Goal: Task Accomplishment & Management: Manage account settings

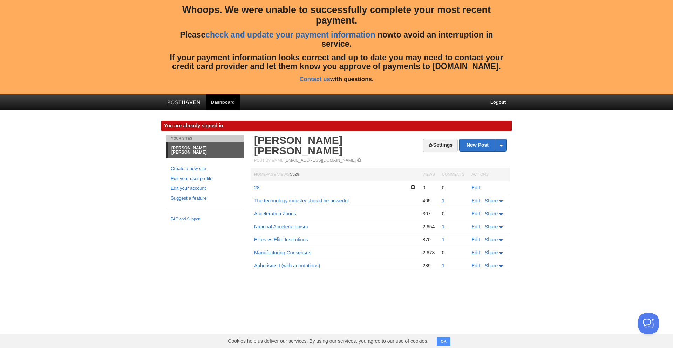
click at [311, 36] on link "check and update your payment information" at bounding box center [291, 34] width 170 height 9
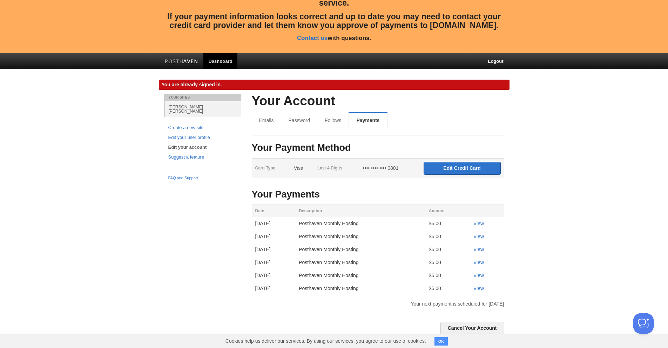
scroll to position [42, 0]
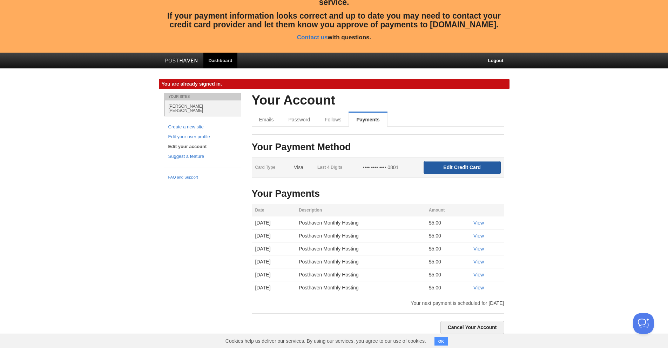
click at [446, 166] on input "Edit Credit Card" at bounding box center [462, 167] width 77 height 13
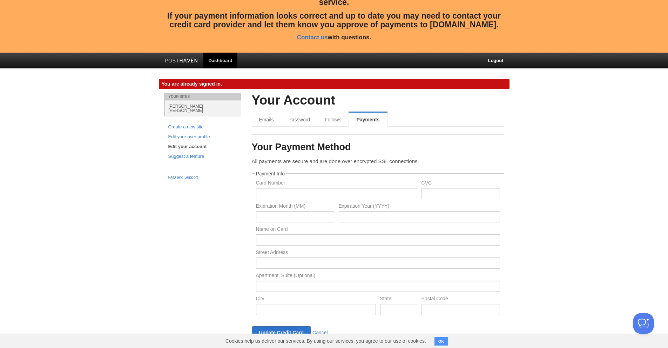
click at [325, 199] on div "Card Number" at bounding box center [337, 191] width 166 height 23
click at [324, 193] on input "text" at bounding box center [336, 193] width 161 height 11
type input "4295441506234469"
type input "033"
type input "02"
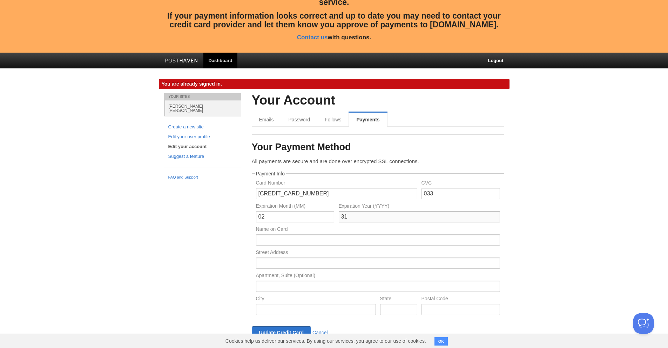
type input "31"
type input "[PERSON_NAME] [PERSON_NAME]"
click at [311, 262] on input "text" at bounding box center [378, 262] width 244 height 11
type input "446 Broadway"
type input "New York"
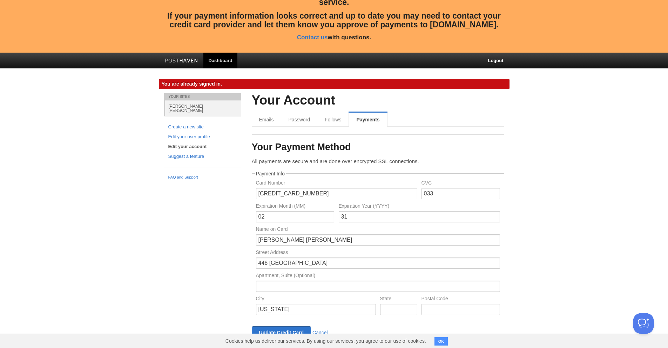
type input "NY"
type input "10013"
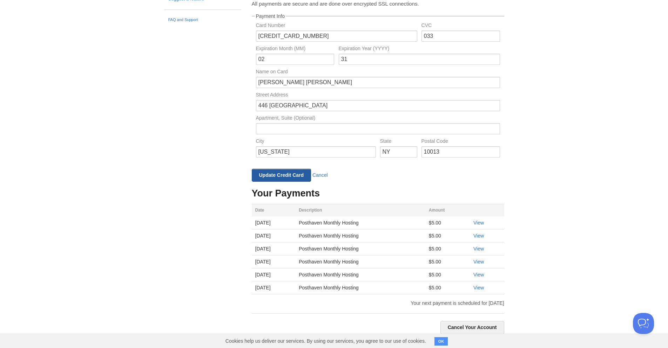
click at [275, 176] on input "Update Credit Card" at bounding box center [282, 175] width 60 height 13
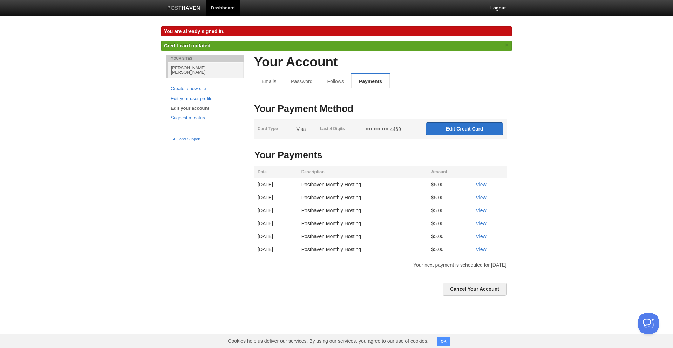
click at [216, 7] on link "Dashboard" at bounding box center [223, 8] width 34 height 16
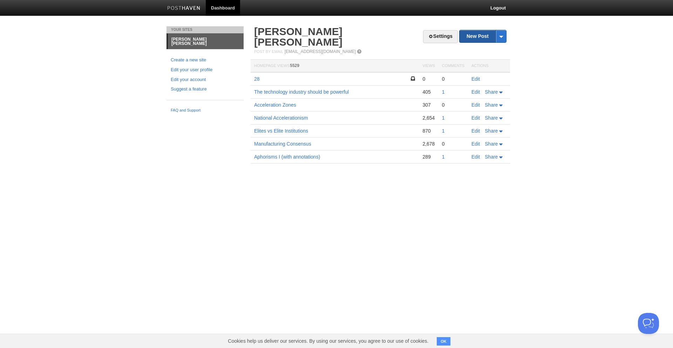
click at [478, 41] on link "New Post" at bounding box center [483, 36] width 47 height 12
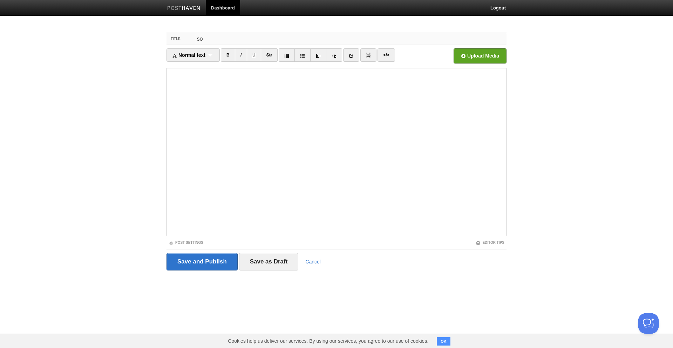
type input "s"
type input "Sovereign Intelligence"
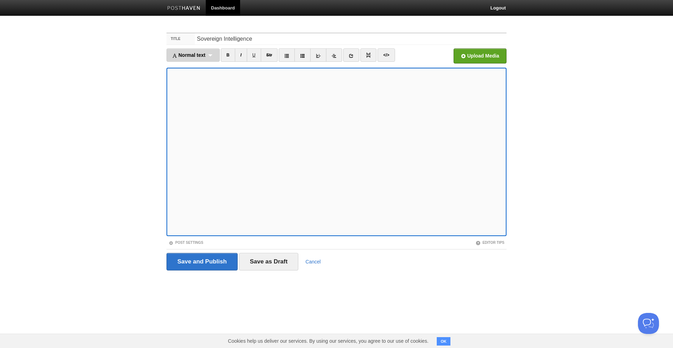
click at [183, 58] on div "Normal text Normal text Heading 1 Heading 2 Heading 3" at bounding box center [193, 54] width 53 height 13
click at [192, 95] on link "Heading 3" at bounding box center [193, 99] width 53 height 11
click at [179, 54] on span "Heading 3" at bounding box center [183, 55] width 23 height 6
click at [194, 99] on link "Heading 3" at bounding box center [188, 99] width 43 height 11
drag, startPoint x: 186, startPoint y: 55, endPoint x: 190, endPoint y: 100, distance: 45.1
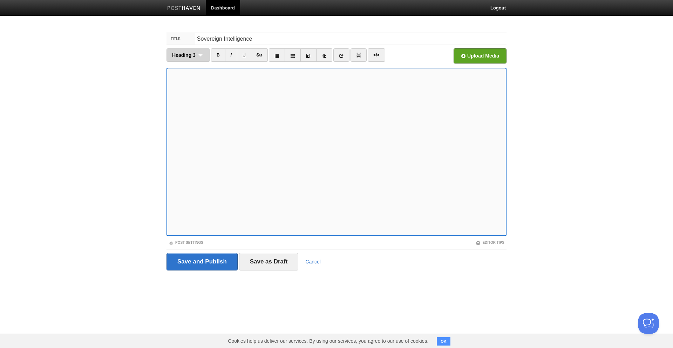
click at [186, 55] on span "Heading 3" at bounding box center [183, 55] width 23 height 6
click at [190, 96] on link "Heading 3" at bounding box center [188, 99] width 43 height 11
click at [179, 54] on span "Heading 3" at bounding box center [183, 55] width 23 height 6
click at [190, 99] on link "Heading 3" at bounding box center [188, 99] width 43 height 11
click at [185, 53] on span "Heading 3" at bounding box center [183, 55] width 23 height 6
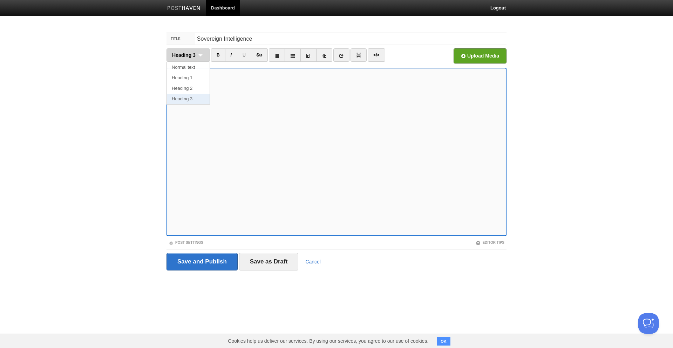
click at [199, 97] on link "Heading 3" at bounding box center [188, 99] width 43 height 11
click at [216, 255] on input "Save and Publish" at bounding box center [202, 262] width 71 height 18
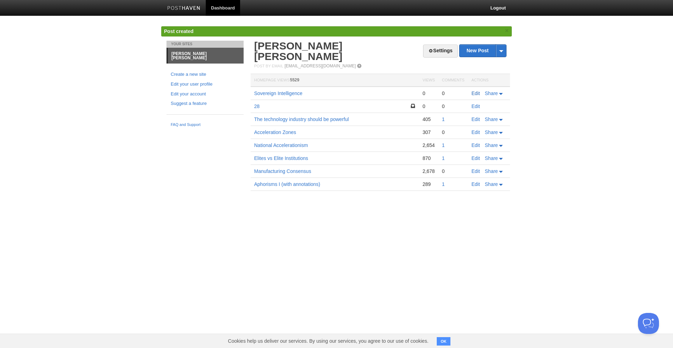
click at [475, 90] on link "Edit" at bounding box center [476, 93] width 8 height 6
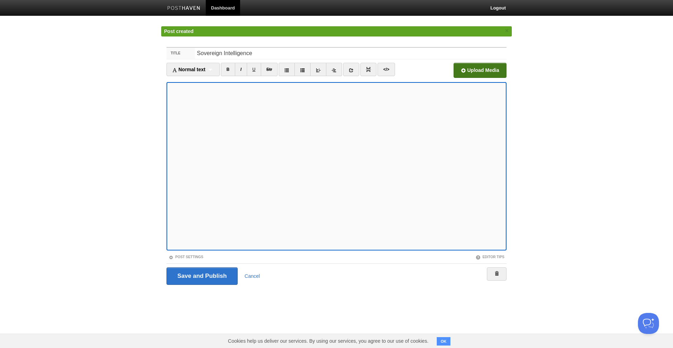
click at [497, 68] on input "file" at bounding box center [268, 72] width 531 height 36
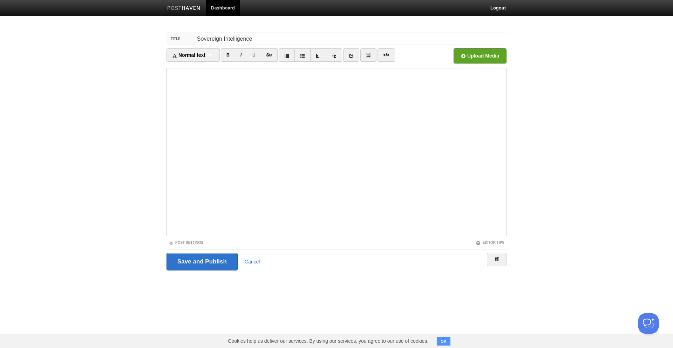
drag, startPoint x: 637, startPoint y: 169, endPoint x: 521, endPoint y: 197, distance: 119.6
click at [634, 169] on body "Dashboard Logout Post created × Your Sites [PERSON_NAME] Brown Create a new sit…" at bounding box center [336, 148] width 673 height 297
click at [254, 260] on link "Cancel" at bounding box center [252, 262] width 15 height 6
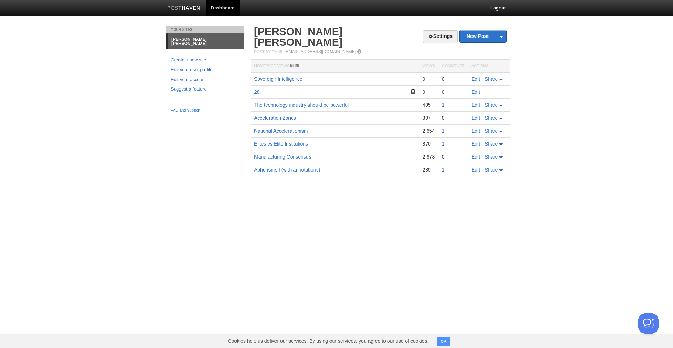
click at [285, 76] on link "Sovereign Intelligence" at bounding box center [278, 79] width 48 height 6
